Goal: Task Accomplishment & Management: Use online tool/utility

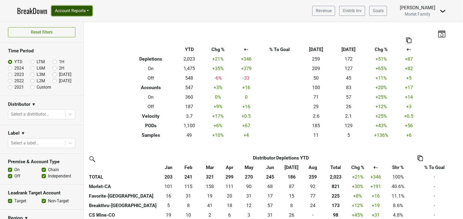
click at [80, 11] on button "Account Reports" at bounding box center [71, 11] width 41 height 10
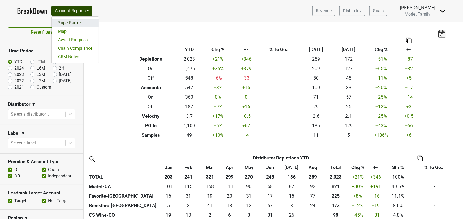
click at [85, 19] on link "SuperRanker" at bounding box center [75, 23] width 47 height 8
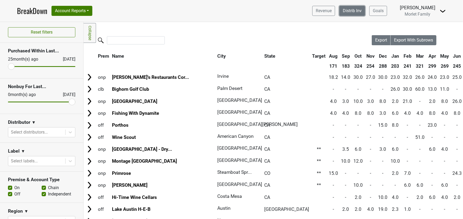
click at [346, 10] on link "Distrib Inv" at bounding box center [352, 11] width 26 height 10
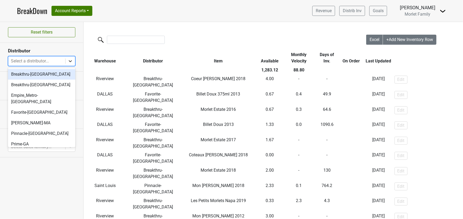
click at [70, 62] on icon at bounding box center [70, 61] width 5 height 5
click at [58, 77] on div "Breakthru-[GEOGRAPHIC_DATA]" at bounding box center [41, 74] width 67 height 11
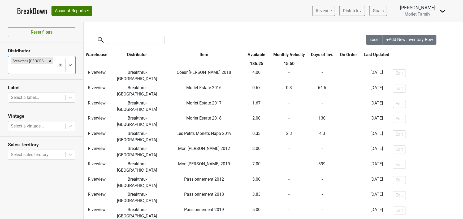
click at [203, 55] on th "Item" at bounding box center [203, 54] width 79 height 9
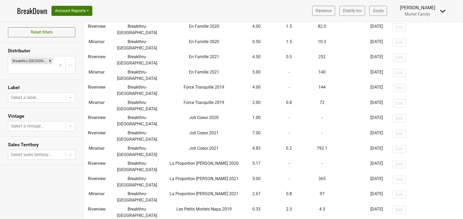
scroll to position [210, 0]
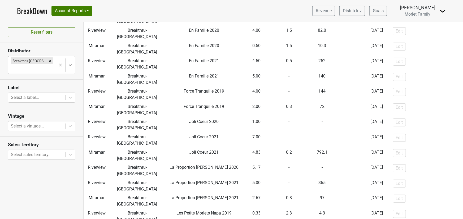
click at [71, 63] on icon at bounding box center [70, 65] width 5 height 5
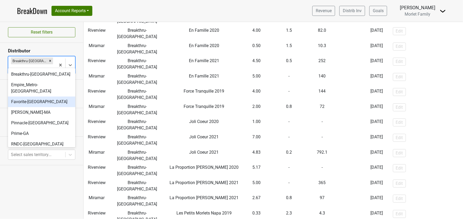
click at [47, 97] on div "Favorite-TX" at bounding box center [41, 102] width 67 height 11
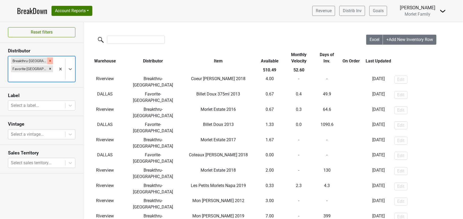
click at [48, 62] on icon "Remove Breakthru-FL" at bounding box center [50, 61] width 4 height 4
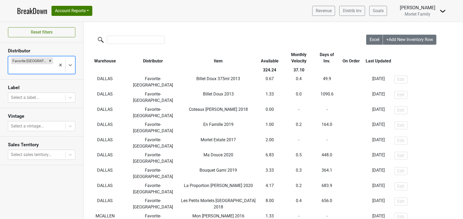
click at [216, 61] on th "Item" at bounding box center [217, 57] width 77 height 15
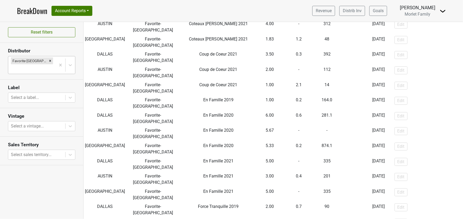
scroll to position [368, 0]
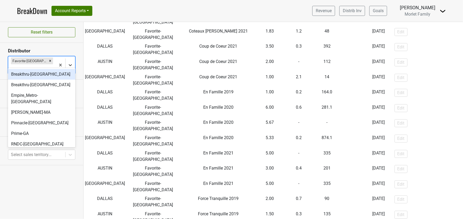
click at [68, 63] on icon at bounding box center [70, 65] width 5 height 5
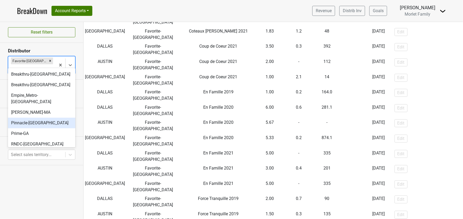
click at [51, 118] on div "Pinnacle-MO" at bounding box center [41, 123] width 67 height 11
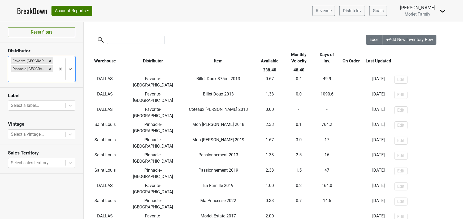
click at [48, 60] on icon "Remove Favorite-TX" at bounding box center [50, 61] width 4 height 4
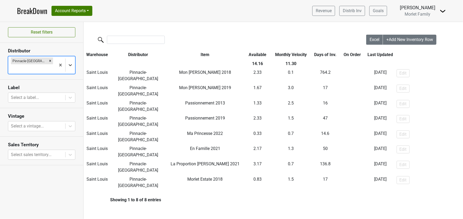
click at [72, 63] on icon at bounding box center [70, 65] width 5 height 5
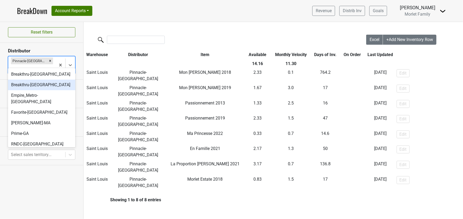
click at [50, 86] on div "Breakthru-WI" at bounding box center [41, 85] width 67 height 11
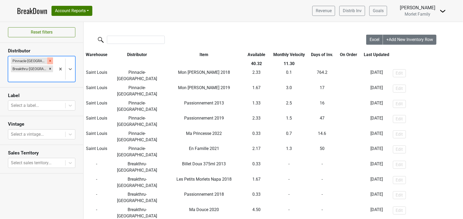
click at [47, 63] on div "Remove Pinnacle-MO" at bounding box center [50, 61] width 6 height 7
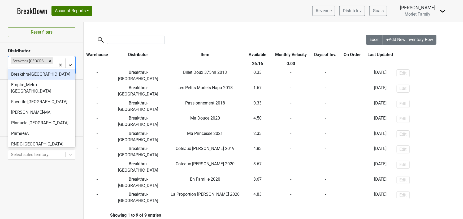
click at [71, 63] on icon at bounding box center [70, 65] width 5 height 5
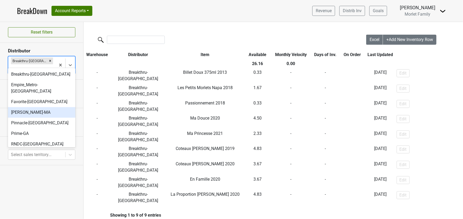
scroll to position [48, 0]
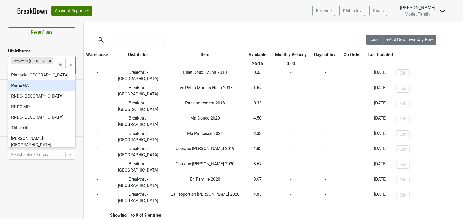
click at [37, 82] on div "Prime-GA" at bounding box center [41, 86] width 67 height 11
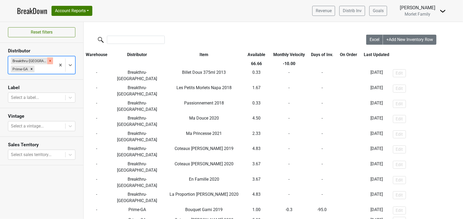
click at [48, 62] on icon "Remove Breakthru-WI" at bounding box center [50, 61] width 4 height 4
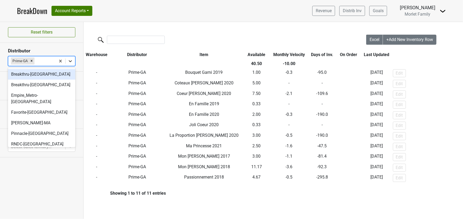
click at [68, 61] on icon at bounding box center [70, 61] width 5 height 5
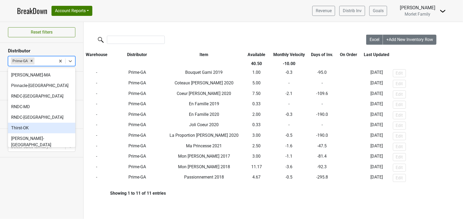
drag, startPoint x: 46, startPoint y: 122, endPoint x: 43, endPoint y: 120, distance: 4.5
click at [46, 123] on div "Thirst-OK" at bounding box center [41, 128] width 67 height 11
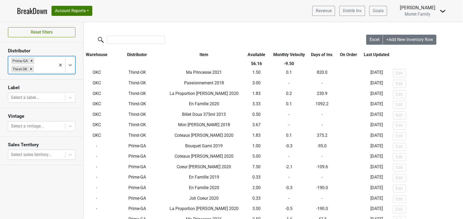
click at [32, 60] on icon "Remove Prime-GA" at bounding box center [32, 61] width 2 height 2
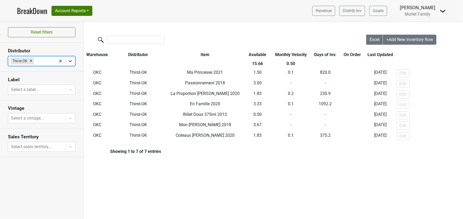
click at [70, 62] on icon at bounding box center [70, 61] width 5 height 5
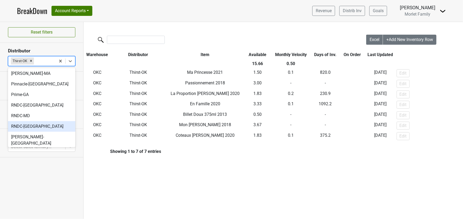
scroll to position [50, 0]
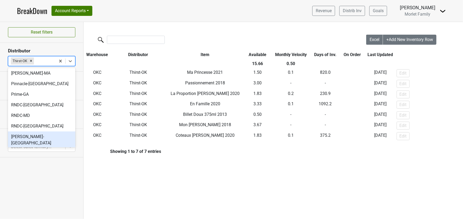
click at [45, 132] on div "Tryon-NC" at bounding box center [41, 140] width 67 height 17
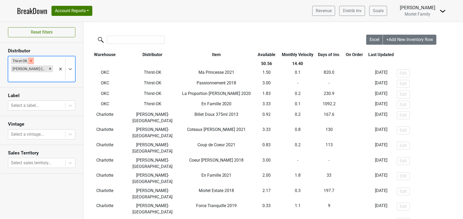
click at [32, 62] on icon "Remove Thirst-OK" at bounding box center [31, 61] width 4 height 4
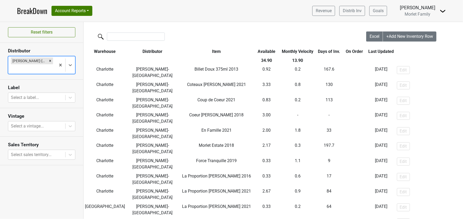
scroll to position [0, 0]
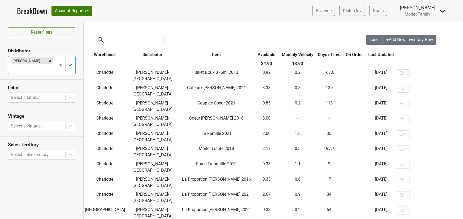
click at [70, 63] on icon at bounding box center [70, 65] width 5 height 5
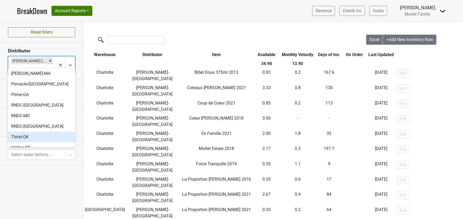
scroll to position [50, 0]
click at [29, 142] on div "Veritas-MI" at bounding box center [41, 147] width 67 height 11
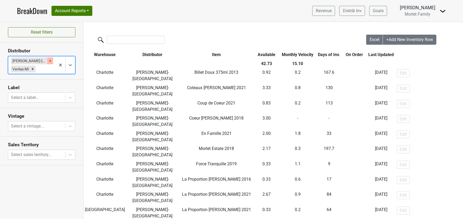
click at [48, 59] on icon "Remove Tryon-NC" at bounding box center [50, 61] width 4 height 4
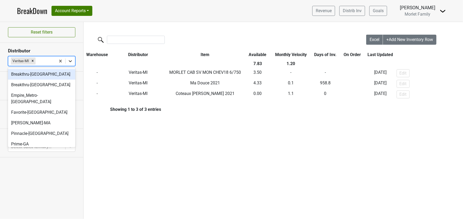
click at [71, 62] on icon at bounding box center [70, 61] width 5 height 5
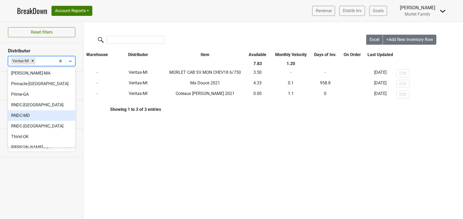
click at [34, 111] on div "RNDC-MD" at bounding box center [41, 116] width 67 height 11
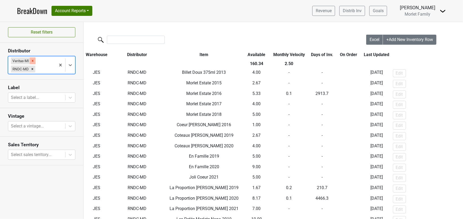
click at [33, 61] on icon "Remove Veritas-MI" at bounding box center [33, 61] width 4 height 4
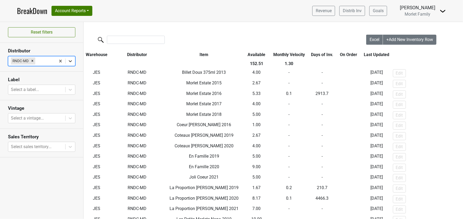
click at [69, 60] on icon at bounding box center [70, 61] width 5 height 5
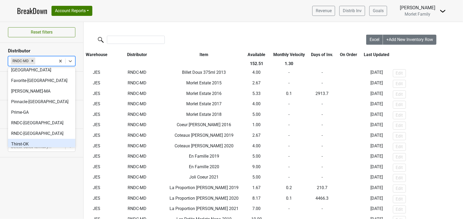
scroll to position [50, 0]
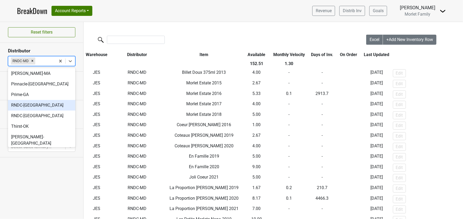
click at [33, 100] on div "RNDC-DC" at bounding box center [41, 105] width 67 height 11
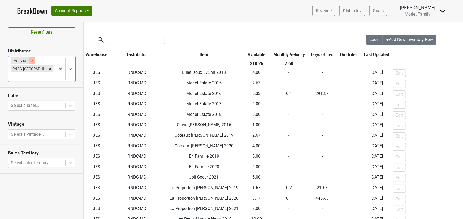
click at [32, 61] on icon "Remove RNDC-MD" at bounding box center [33, 61] width 2 height 2
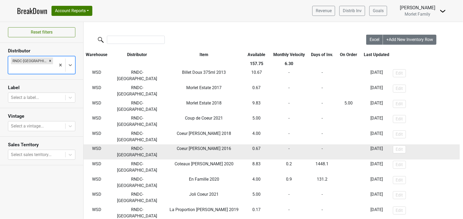
scroll to position [24, 0]
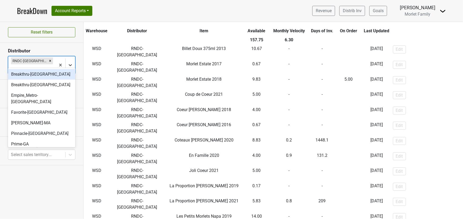
click at [71, 64] on icon at bounding box center [70, 65] width 3 height 2
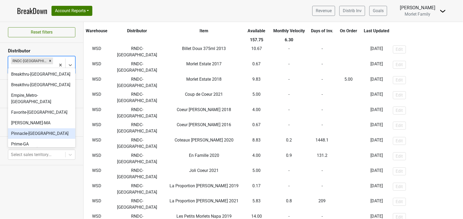
scroll to position [0, 0]
